Goal: Find specific page/section: Find specific page/section

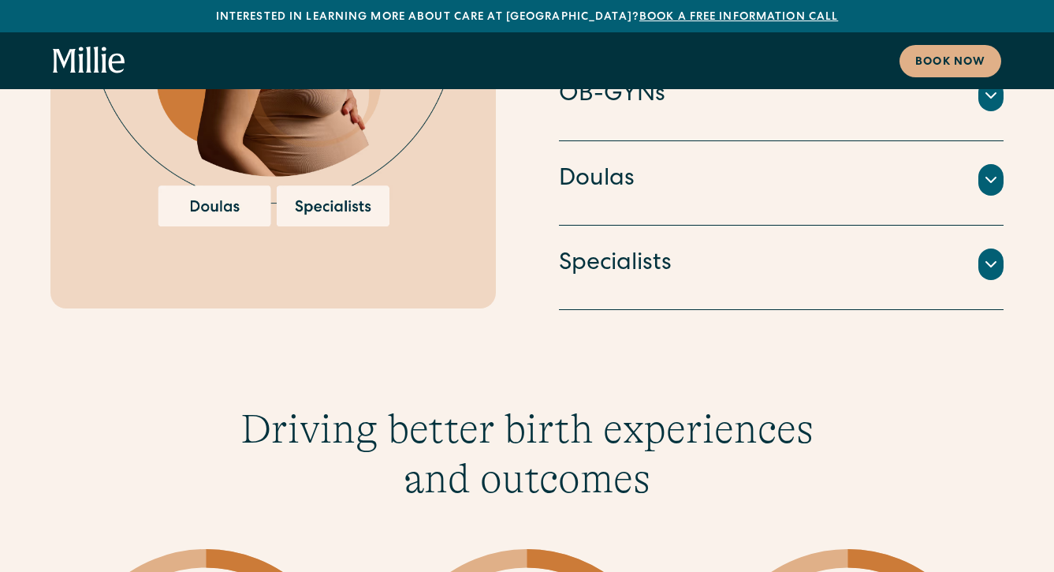
scroll to position [3722, 0]
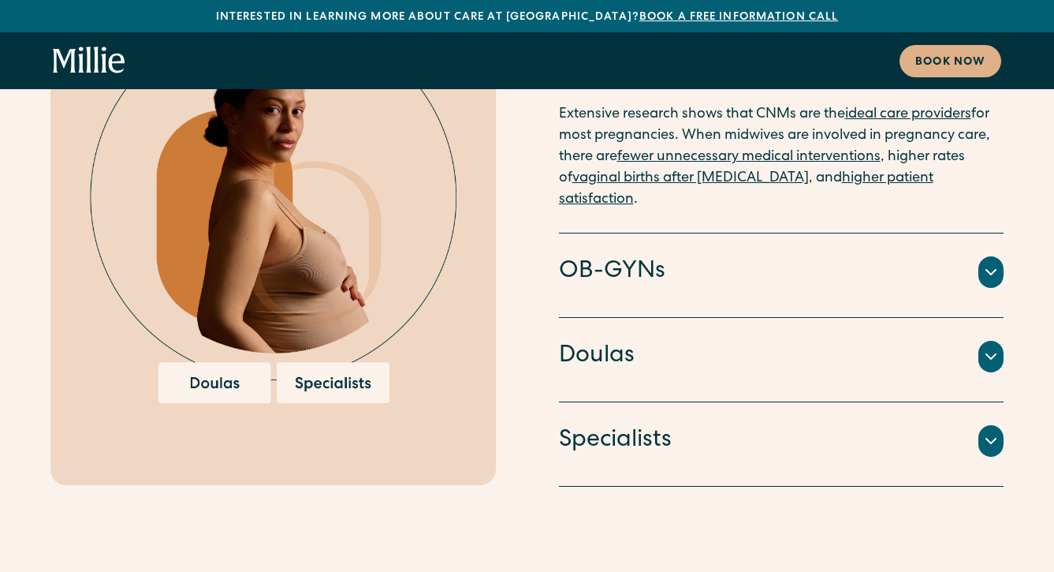
click at [606, 255] on h4 "OB-GYNs" at bounding box center [612, 271] width 106 height 33
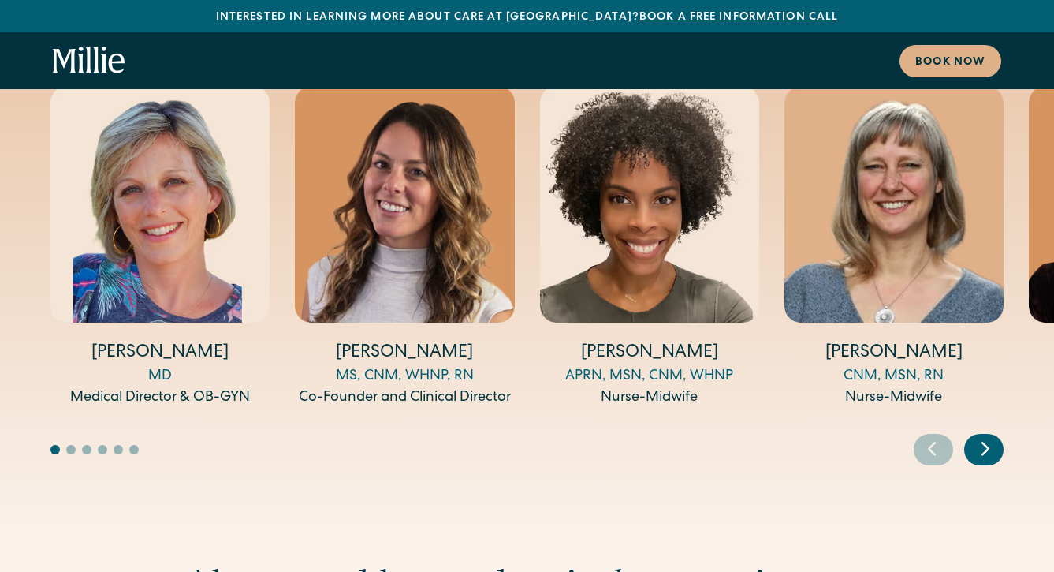
scroll to position [5720, 0]
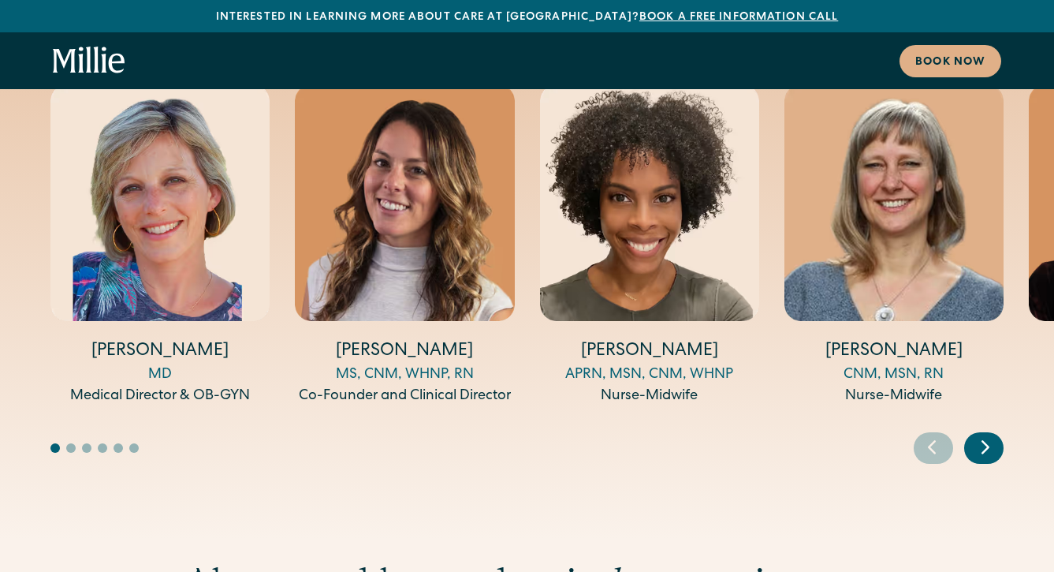
click at [982, 435] on icon "Next slide" at bounding box center [986, 447] width 24 height 24
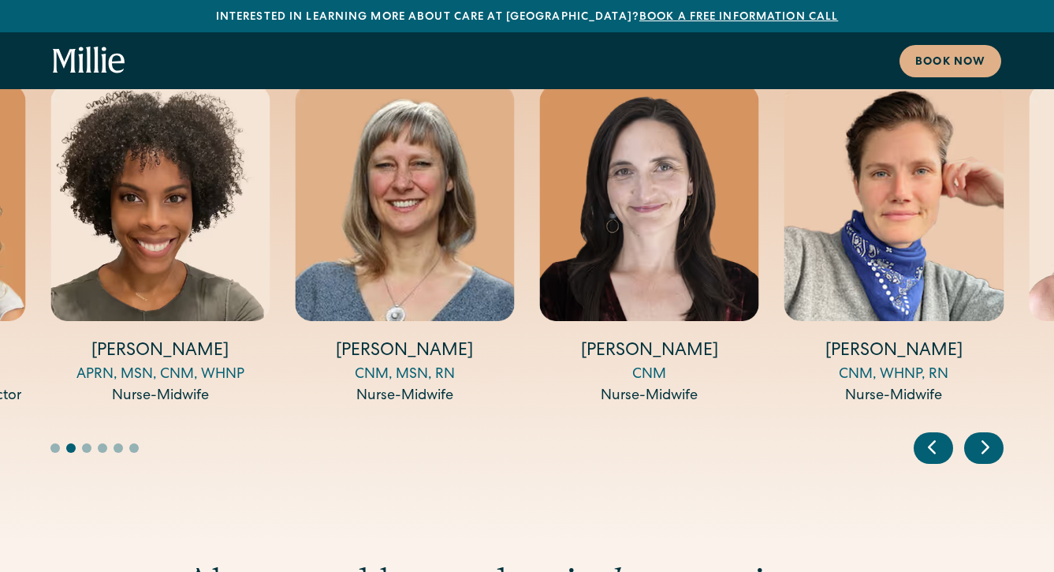
click at [982, 435] on icon "Next slide" at bounding box center [986, 447] width 24 height 24
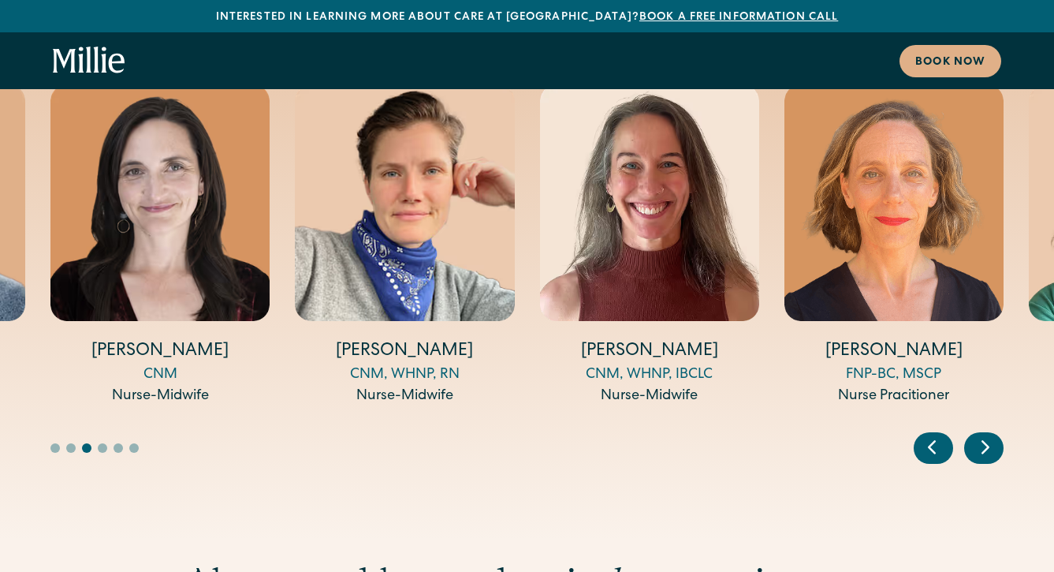
scroll to position [5634, 0]
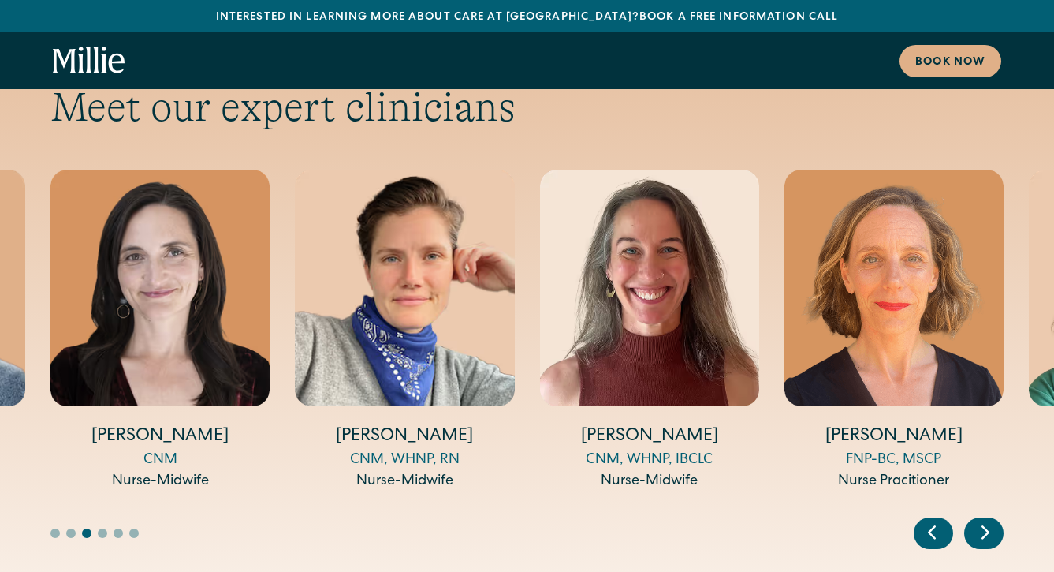
click at [983, 520] on icon "Next slide" at bounding box center [986, 532] width 24 height 24
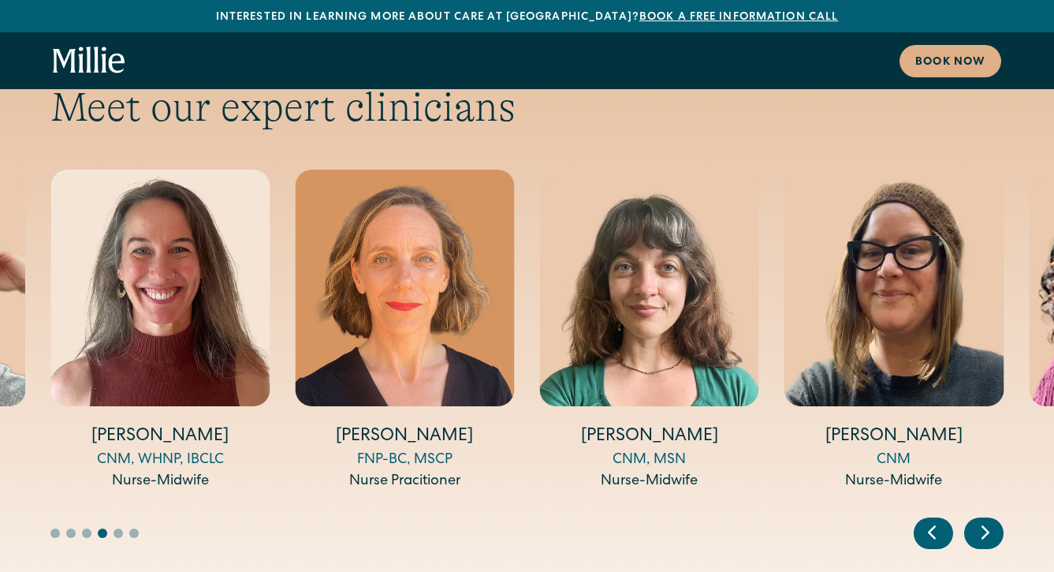
click at [983, 520] on icon "Next slide" at bounding box center [986, 532] width 24 height 24
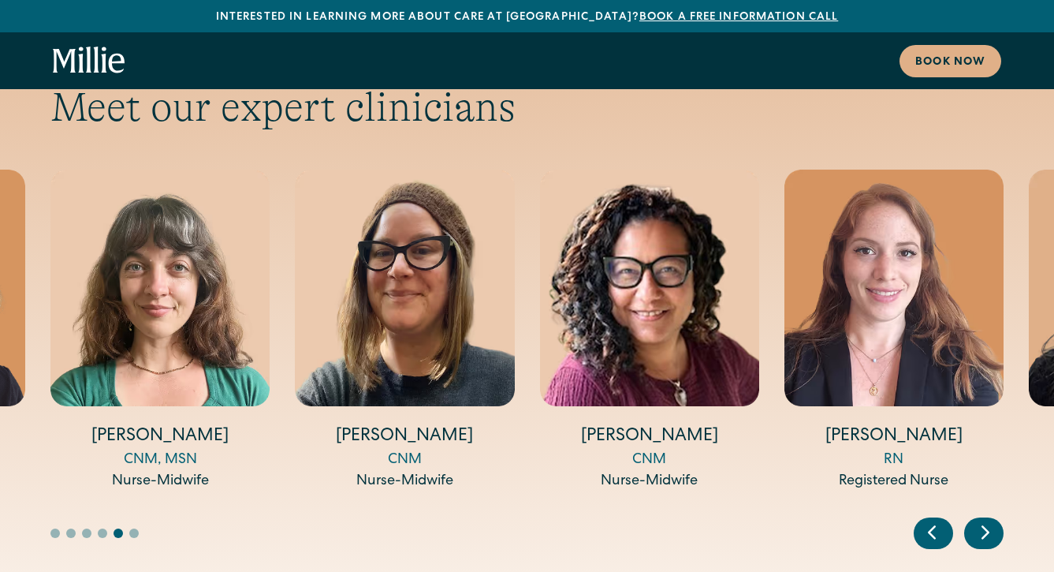
click at [983, 520] on icon "Next slide" at bounding box center [986, 532] width 24 height 24
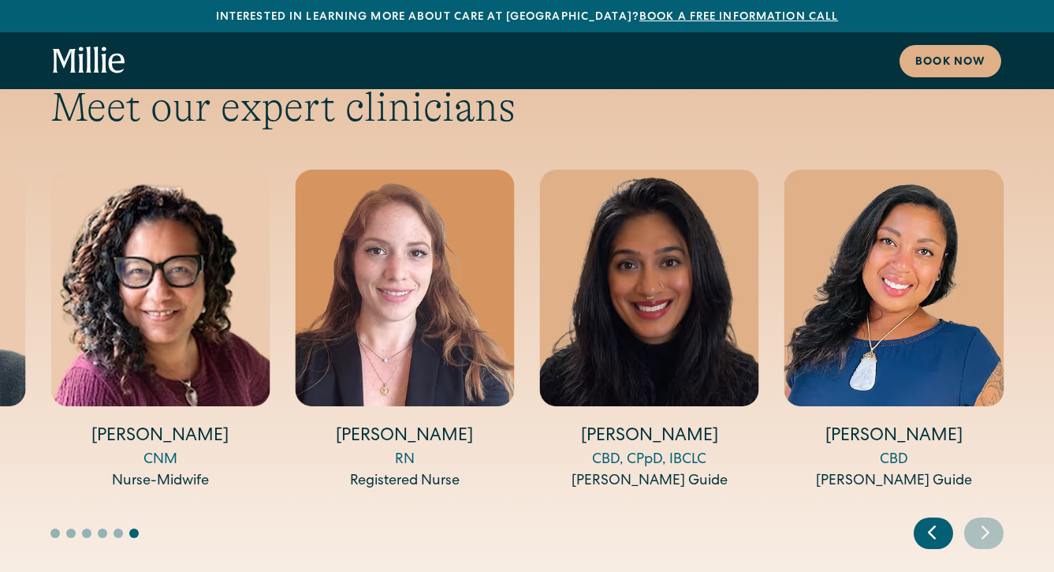
click at [983, 520] on icon "Next slide" at bounding box center [986, 532] width 24 height 24
click at [932, 520] on icon "Previous slide" at bounding box center [932, 532] width 24 height 24
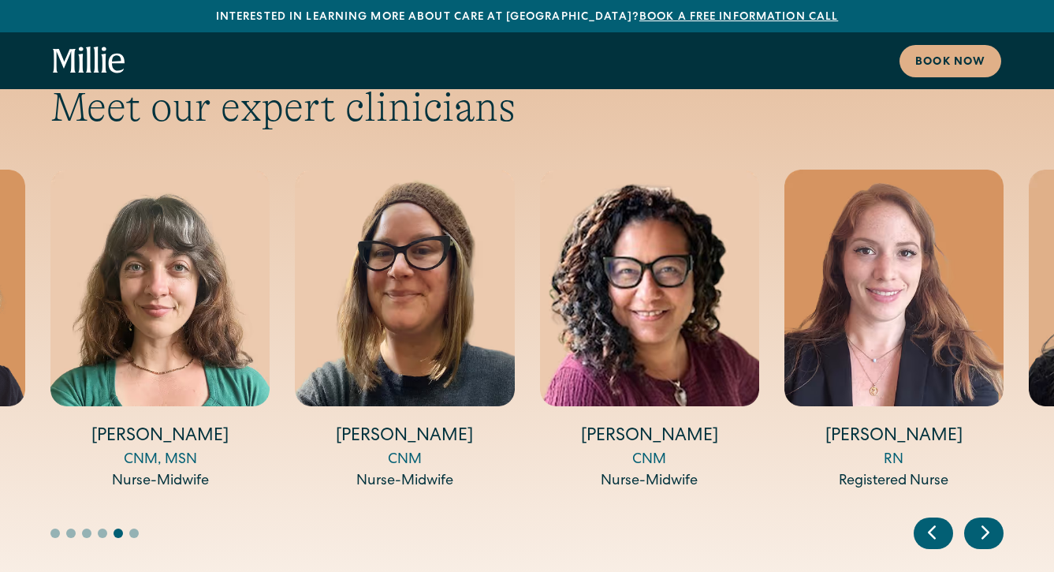
click at [925, 520] on icon "Previous slide" at bounding box center [932, 532] width 24 height 24
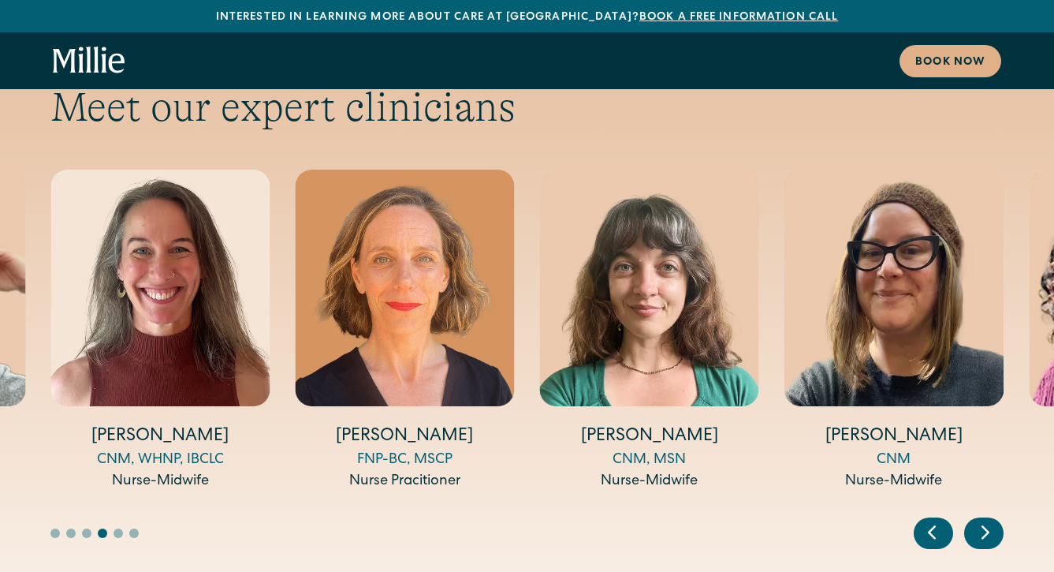
click at [925, 520] on icon "Previous slide" at bounding box center [932, 532] width 24 height 24
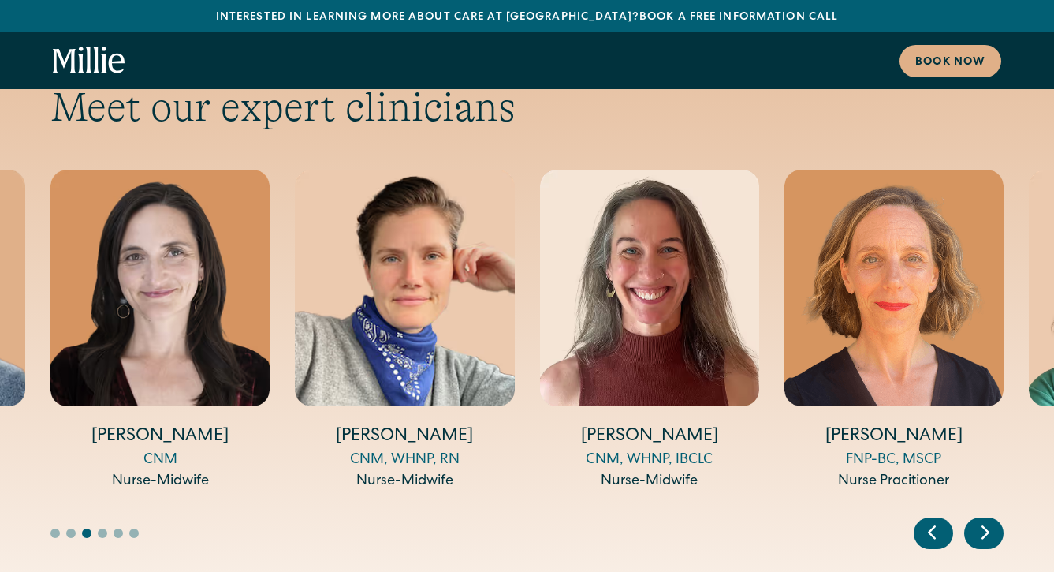
click at [925, 520] on icon "Previous slide" at bounding box center [932, 532] width 24 height 24
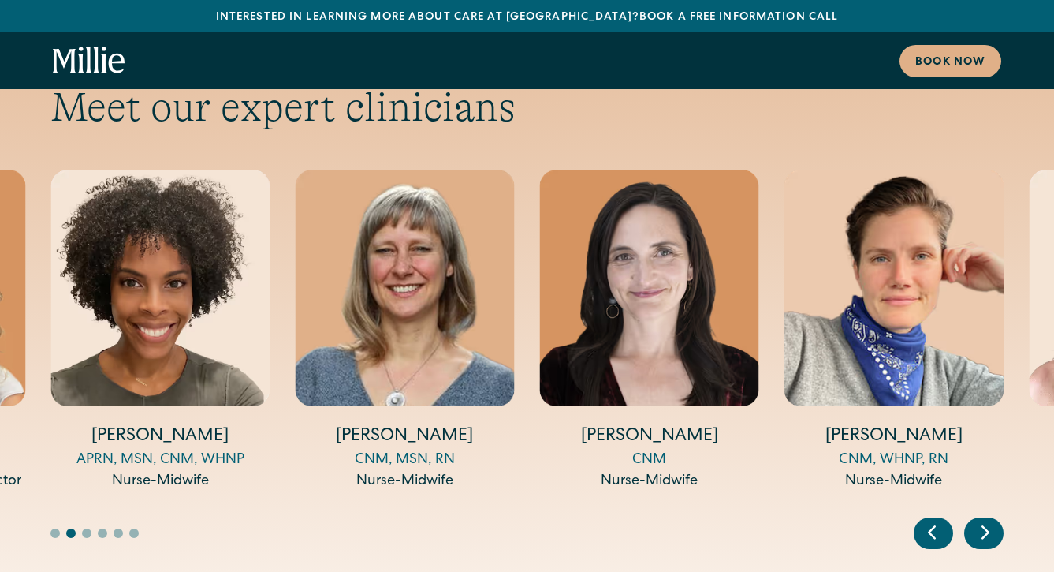
click at [925, 520] on icon "Previous slide" at bounding box center [932, 532] width 24 height 24
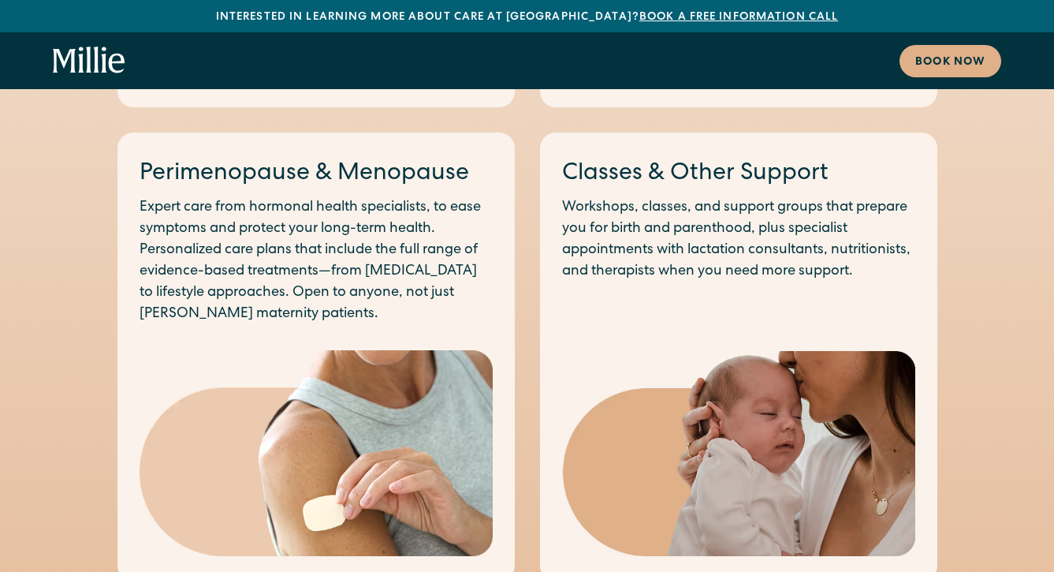
scroll to position [1317, 0]
